Goal: Information Seeking & Learning: Learn about a topic

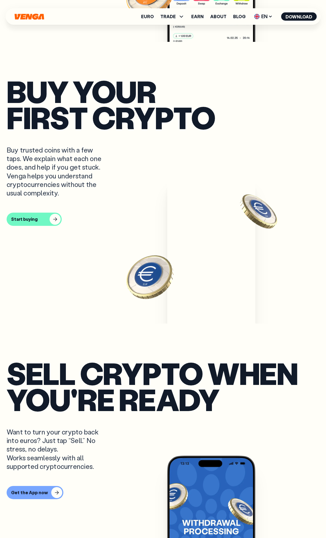
scroll to position [550, 0]
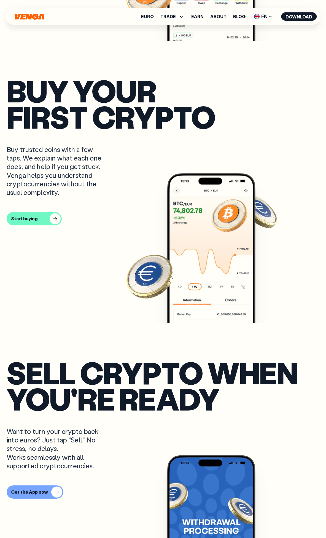
click at [60, 82] on h1 "Buy your first crypto" at bounding box center [111, 103] width 209 height 52
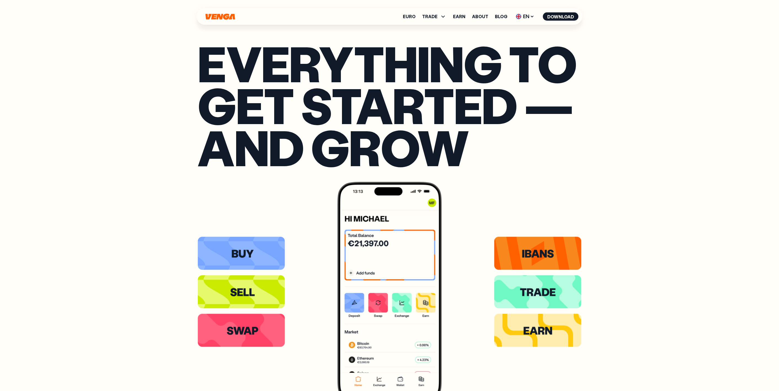
scroll to position [1381, 0]
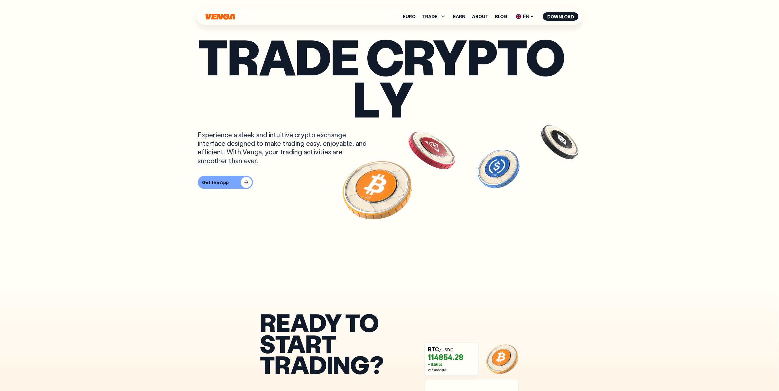
click at [222, 13] on icon "Home" at bounding box center [220, 16] width 31 height 6
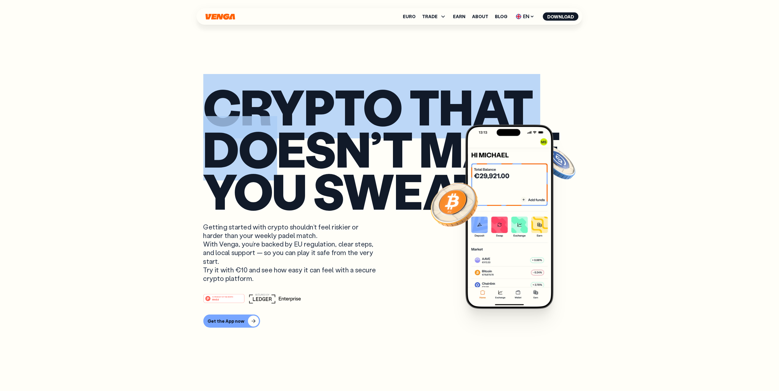
drag, startPoint x: 262, startPoint y: 149, endPoint x: 189, endPoint y: 112, distance: 81.5
